Goal: Transaction & Acquisition: Book appointment/travel/reservation

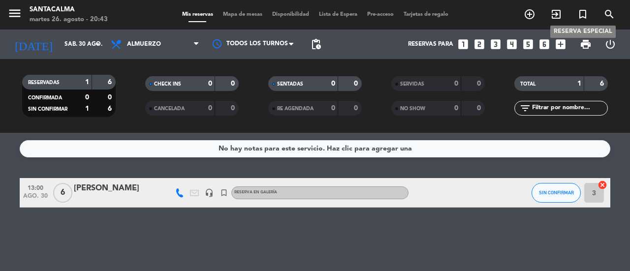
click at [581, 17] on icon "turned_in_not" at bounding box center [583, 14] width 12 height 12
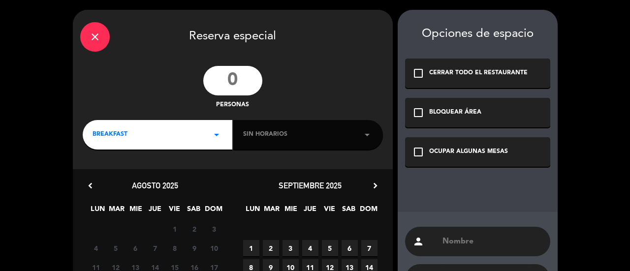
paste input "[PERSON_NAME]"
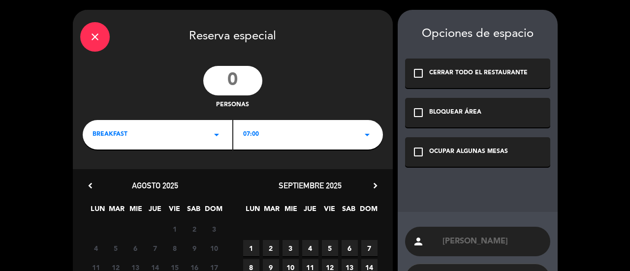
scroll to position [122, 0]
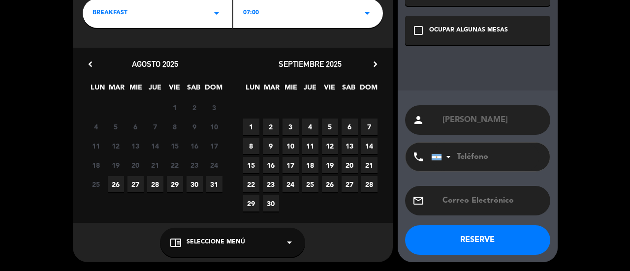
type input "[PERSON_NAME]"
paste input "[PHONE_NUMBER]"
type input "[PHONE_NUMBER]"
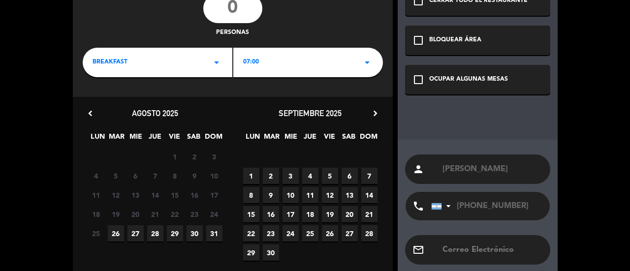
click at [233, 19] on input "number" at bounding box center [232, 9] width 59 height 30
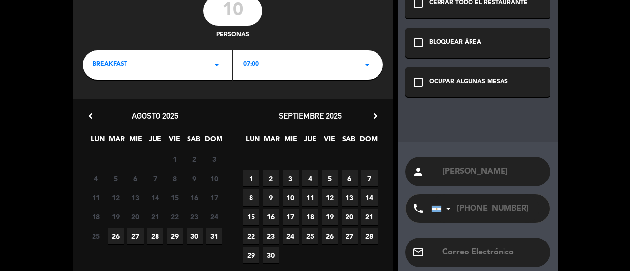
type input "10"
click at [134, 67] on div "BREAKFAST arrow_drop_down" at bounding box center [158, 65] width 150 height 30
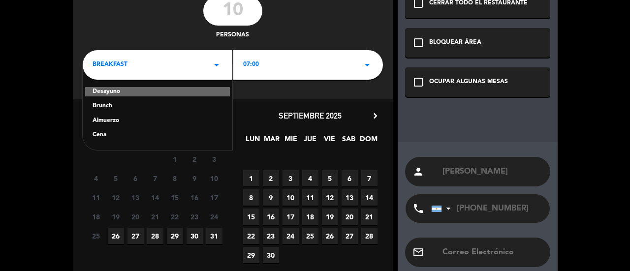
click at [108, 122] on div "Almuerzo" at bounding box center [158, 121] width 130 height 10
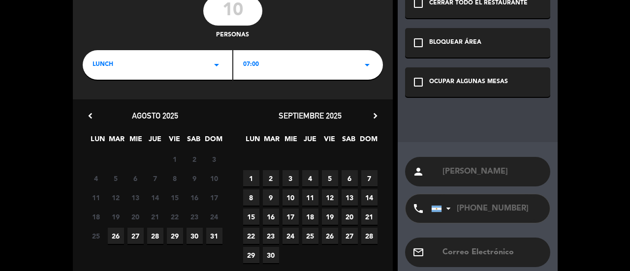
click at [249, 60] on span "07:00" at bounding box center [251, 65] width 16 height 10
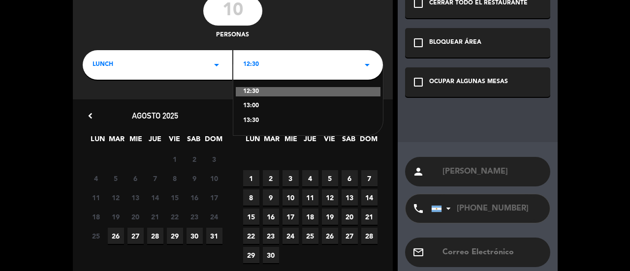
click at [248, 119] on div "13:30" at bounding box center [308, 121] width 130 height 10
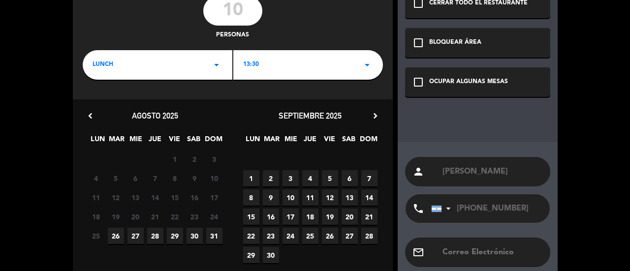
click at [414, 85] on icon "check_box_outline_blank" at bounding box center [418, 82] width 12 height 12
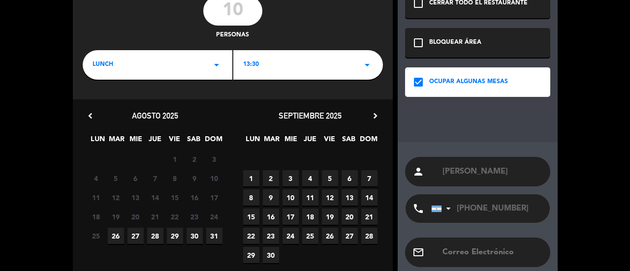
scroll to position [119, 0]
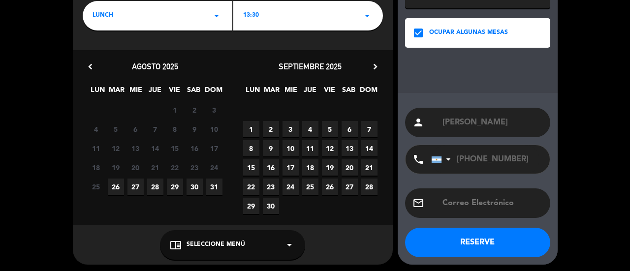
click at [154, 191] on span "28" at bounding box center [155, 187] width 16 height 16
click at [212, 246] on span "Seleccione Menú" at bounding box center [216, 245] width 59 height 10
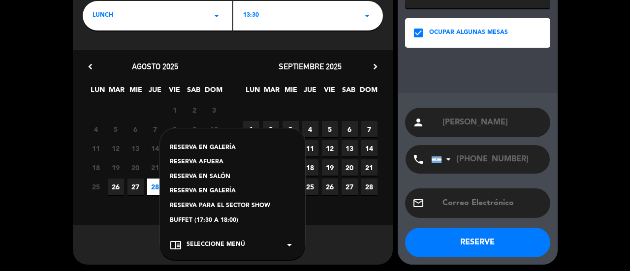
click at [201, 158] on div "RESERVA AFUERA" at bounding box center [232, 162] width 125 height 10
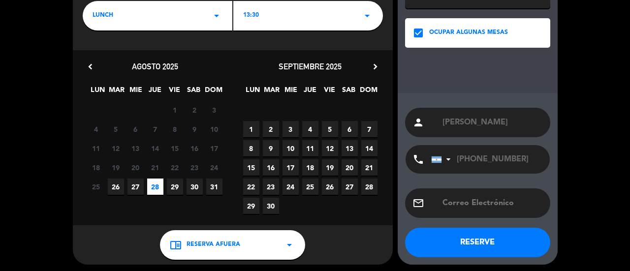
click at [461, 247] on button "RESERVE" at bounding box center [477, 243] width 145 height 30
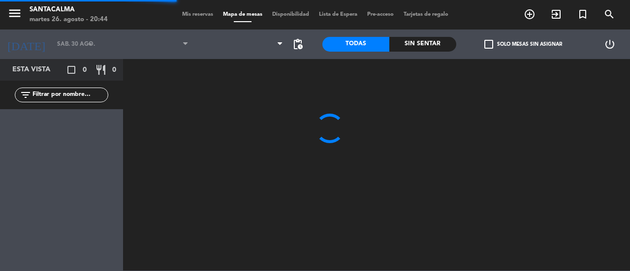
type input "jue. 28 ago."
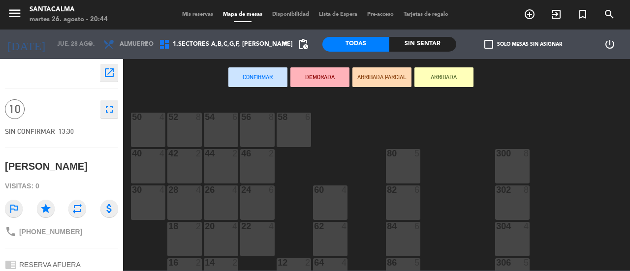
click at [264, 135] on div "56 8" at bounding box center [257, 130] width 34 height 34
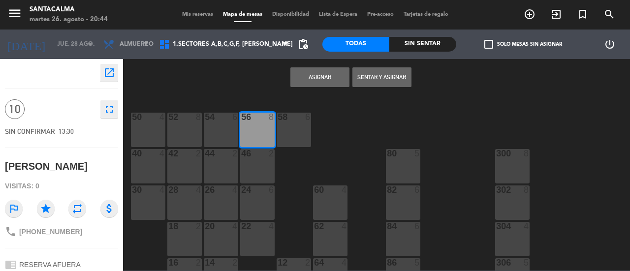
click at [314, 77] on button "Asignar" at bounding box center [319, 77] width 59 height 20
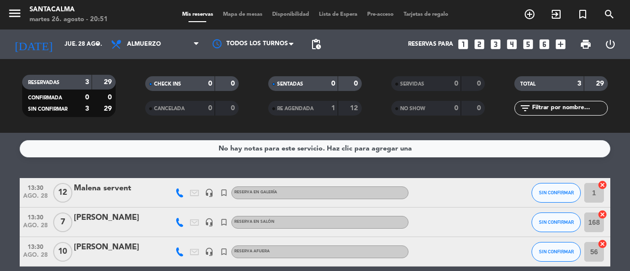
scroll to position [44, 0]
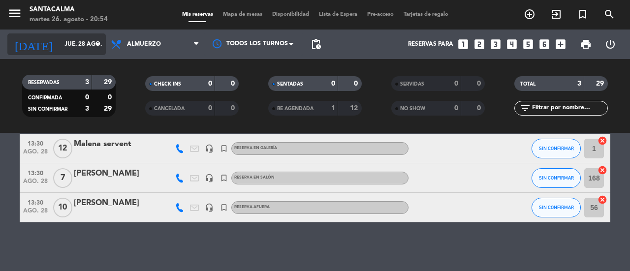
click at [62, 43] on input "jue. 28 ago." at bounding box center [99, 44] width 78 height 17
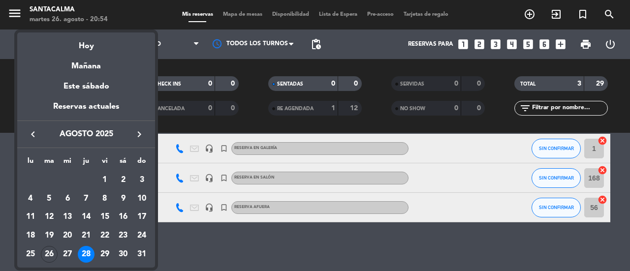
drag, startPoint x: 104, startPoint y: 249, endPoint x: 103, endPoint y: 243, distance: 7.0
click at [103, 248] on div "29" at bounding box center [104, 254] width 17 height 17
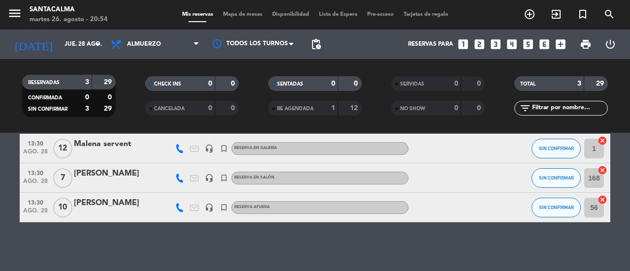
type input "vie. 29 ago."
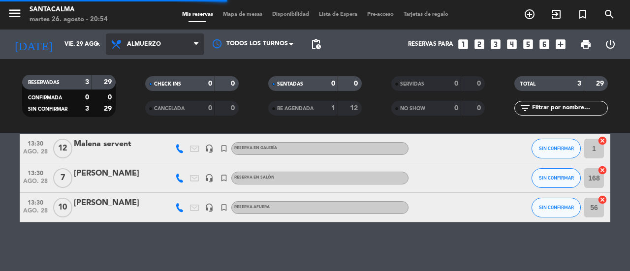
click at [134, 44] on span "Almuerzo" at bounding box center [144, 44] width 34 height 7
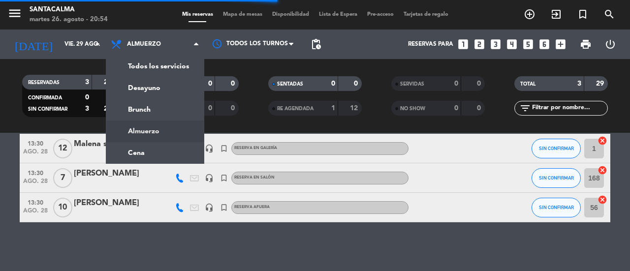
scroll to position [0, 0]
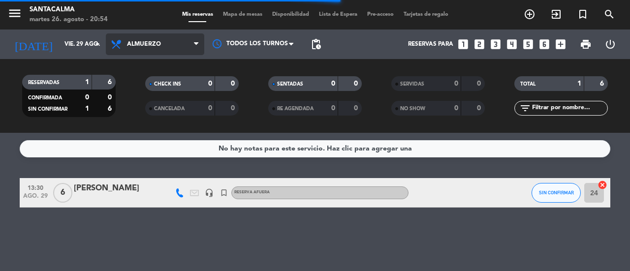
click at [152, 45] on span "Almuerzo" at bounding box center [144, 44] width 34 height 7
click at [148, 155] on ng-component "menu Santacalma martes 26. agosto - 20:55 Mis reservas Mapa de mesas Disponibil…" at bounding box center [315, 135] width 630 height 271
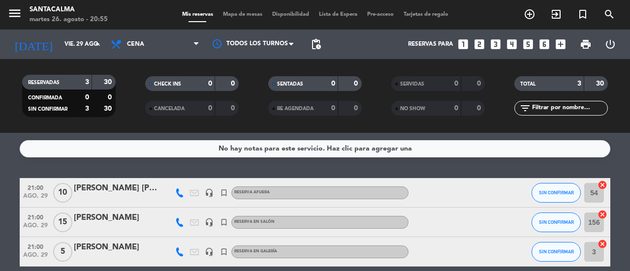
scroll to position [44, 0]
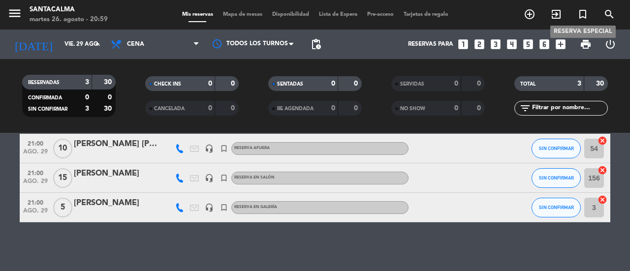
click at [581, 17] on icon "turned_in_not" at bounding box center [583, 14] width 12 height 12
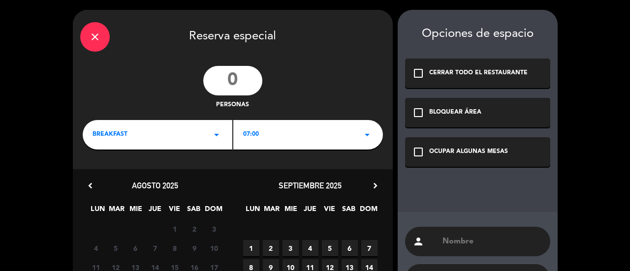
paste input "[PERSON_NAME]"
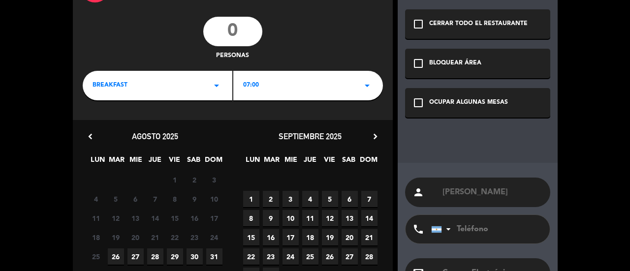
type input "[PERSON_NAME]"
click at [466, 233] on input "tel" at bounding box center [485, 229] width 108 height 29
paste input "[PHONE_NUMBER]"
type input "[PHONE_NUMBER]"
click at [416, 106] on icon "check_box_outline_blank" at bounding box center [418, 103] width 12 height 12
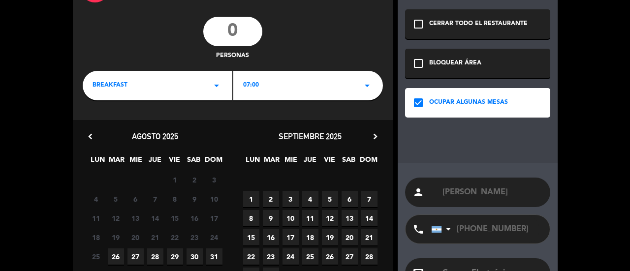
drag, startPoint x: 177, startPoint y: 257, endPoint x: 182, endPoint y: 253, distance: 7.0
click at [177, 257] on span "29" at bounding box center [175, 257] width 16 height 16
click at [245, 34] on input "number" at bounding box center [232, 32] width 59 height 30
type input "20"
click at [143, 84] on div "BREAKFAST arrow_drop_down" at bounding box center [158, 86] width 150 height 30
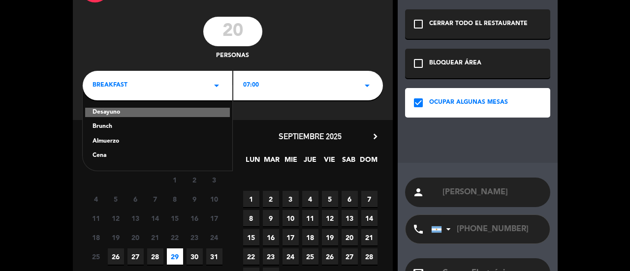
click at [97, 157] on div "Cena" at bounding box center [158, 156] width 130 height 10
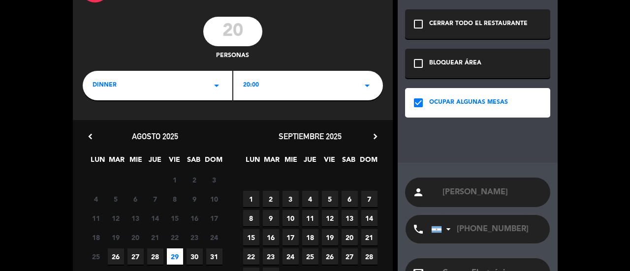
click at [267, 86] on div "20:00 arrow_drop_down" at bounding box center [308, 86] width 150 height 30
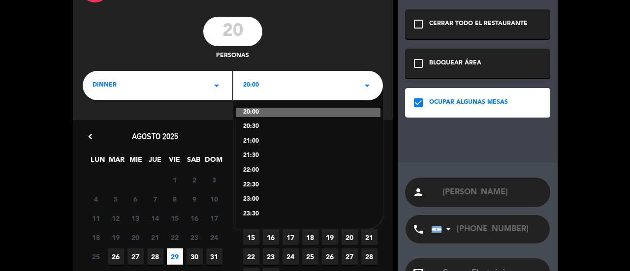
click at [251, 143] on div "21:00" at bounding box center [308, 142] width 130 height 10
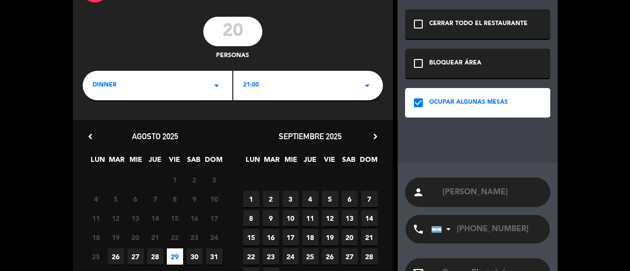
scroll to position [122, 0]
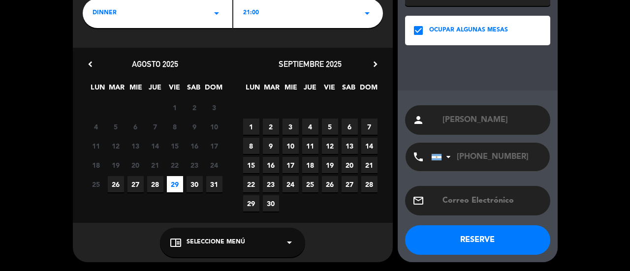
click at [243, 238] on span "Seleccione Menú" at bounding box center [216, 243] width 59 height 10
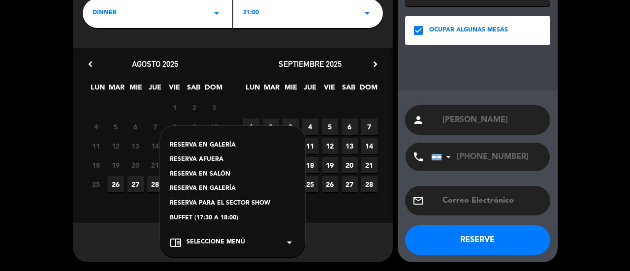
drag, startPoint x: 212, startPoint y: 187, endPoint x: 281, endPoint y: 200, distance: 71.0
click at [212, 187] on div "RESERVA EN GALERÍA" at bounding box center [232, 189] width 125 height 10
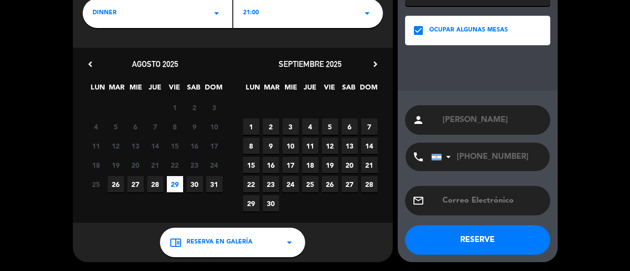
click at [475, 237] on button "RESERVE" at bounding box center [477, 240] width 145 height 30
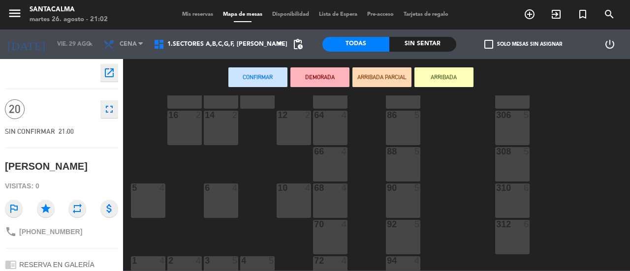
scroll to position [197, 0]
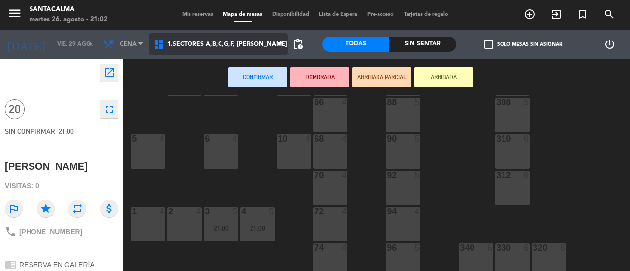
click at [264, 43] on span "1.Sectores A,B,C,G,F, [PERSON_NAME]" at bounding box center [227, 44] width 120 height 7
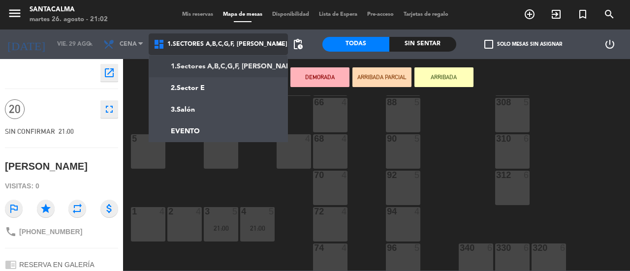
click at [248, 66] on ng-component "menu Santacalma martes 26. agosto - 21:02 Mis reservas Mapa de mesas Disponibil…" at bounding box center [315, 135] width 630 height 271
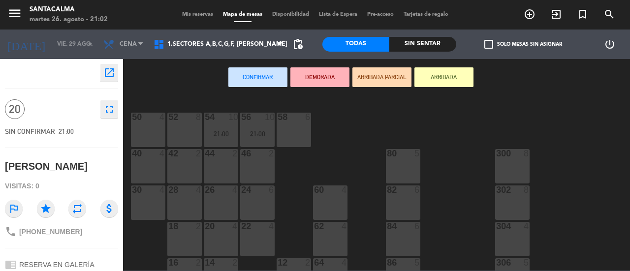
scroll to position [295, 0]
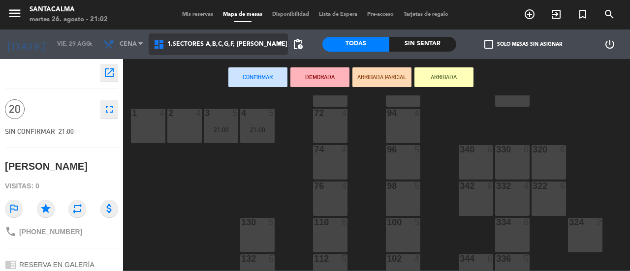
click at [268, 41] on span "1.Sectores A,B,C,G,F, [PERSON_NAME]" at bounding box center [227, 44] width 120 height 7
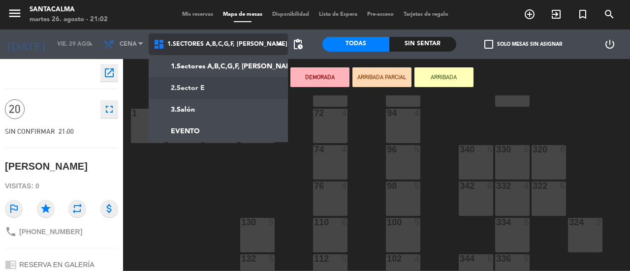
click at [241, 93] on ng-component "menu Santacalma martes 26. agosto - 21:02 Mis reservas Mapa de mesas Disponibil…" at bounding box center [315, 135] width 630 height 271
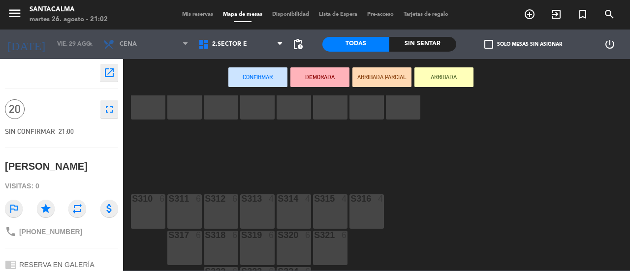
scroll to position [49, 0]
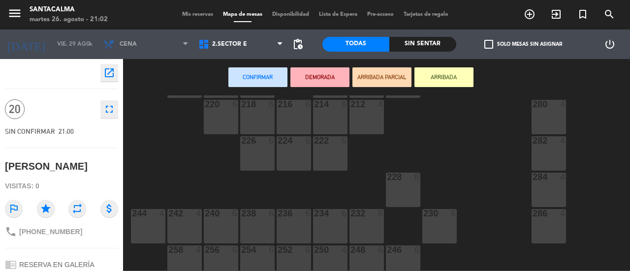
click at [547, 110] on div "280 4" at bounding box center [548, 117] width 34 height 34
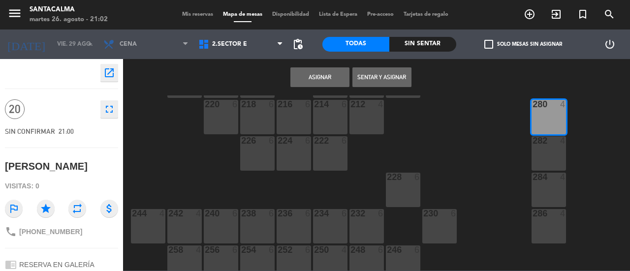
click at [557, 158] on div "282 4" at bounding box center [548, 153] width 34 height 34
click at [553, 195] on div "284 4" at bounding box center [548, 190] width 34 height 34
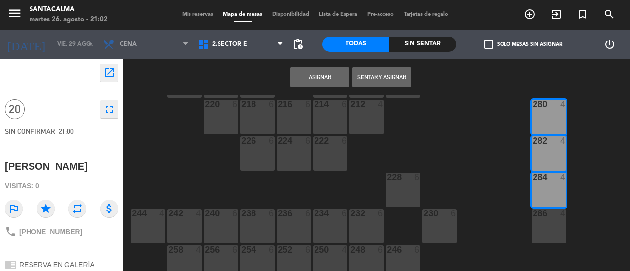
drag, startPoint x: 552, startPoint y: 219, endPoint x: 547, endPoint y: 214, distance: 7.0
click at [552, 218] on div "286 4" at bounding box center [548, 226] width 34 height 34
click at [325, 78] on button "Asignar" at bounding box center [319, 77] width 59 height 20
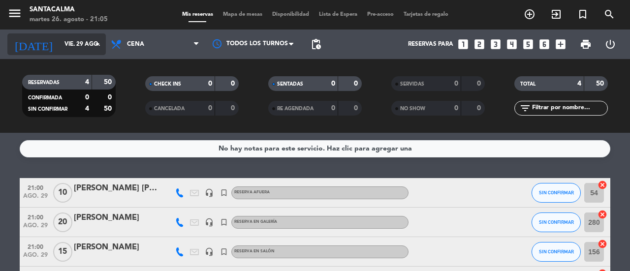
click at [84, 41] on input "vie. 29 ago." at bounding box center [99, 44] width 78 height 17
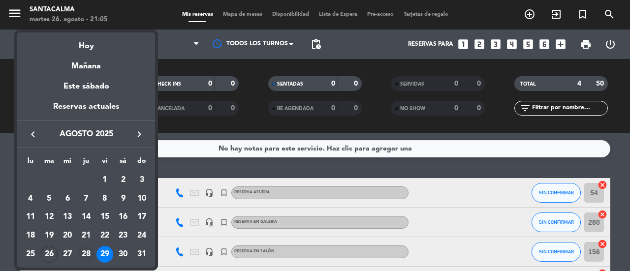
click at [86, 249] on div "28" at bounding box center [86, 254] width 17 height 17
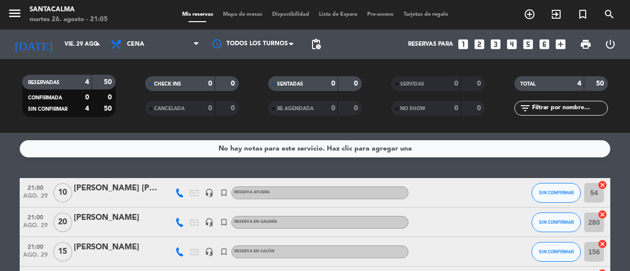
type input "jue. 28 ago."
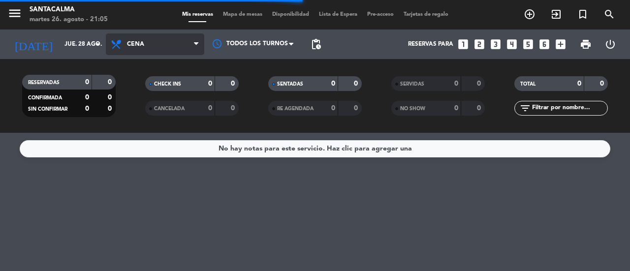
click at [130, 48] on span "Cena" at bounding box center [155, 44] width 98 height 22
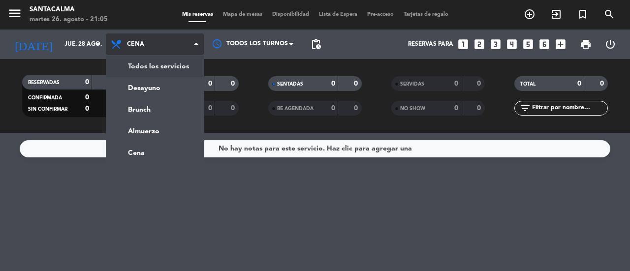
click at [134, 69] on div "menu Santacalma martes 26. agosto - 21:05 Mis reservas Mapa de mesas Disponibil…" at bounding box center [315, 66] width 630 height 133
